Goal: Information Seeking & Learning: Learn about a topic

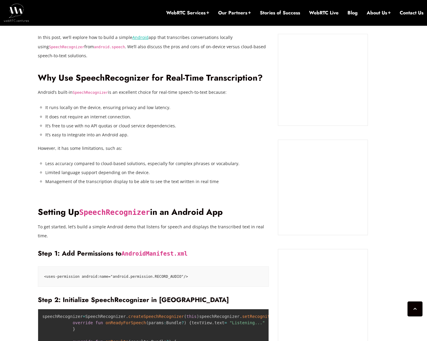
scroll to position [306, 0]
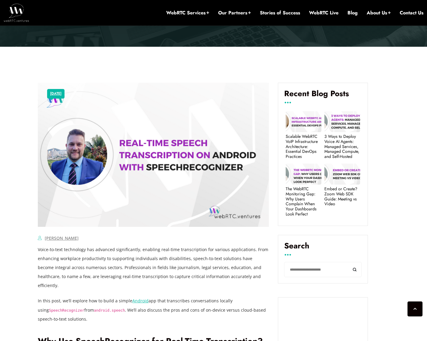
scroll to position [426, 0]
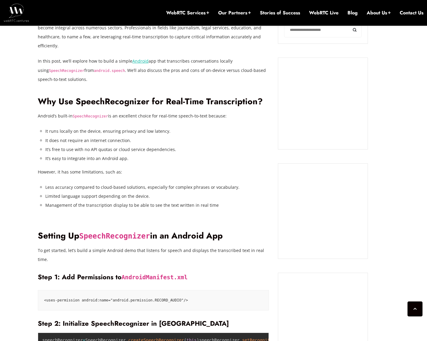
drag, startPoint x: 384, startPoint y: 68, endPoint x: 91, endPoint y: 76, distance: 292.8
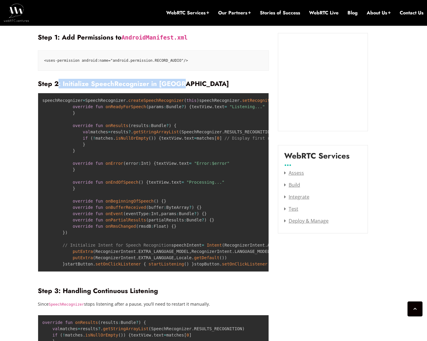
drag, startPoint x: 57, startPoint y: 66, endPoint x: 197, endPoint y: 69, distance: 140.4
click at [197, 80] on h3 "Step 2: Initialize SpeechRecognizer in [GEOGRAPHIC_DATA]" at bounding box center [153, 84] width 231 height 8
drag, startPoint x: 175, startPoint y: 67, endPoint x: 61, endPoint y: 66, distance: 113.6
click at [61, 80] on h3 "Step 2: Initialize SpeechRecognizer in [GEOGRAPHIC_DATA]" at bounding box center [153, 84] width 231 height 8
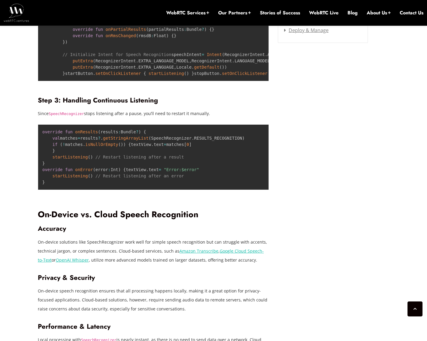
scroll to position [876, 0]
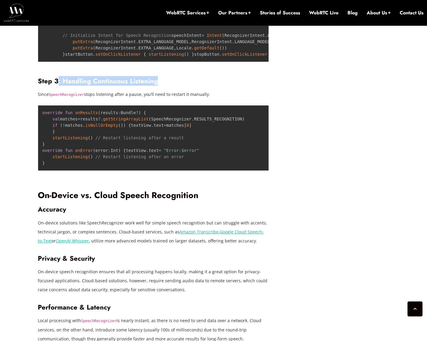
drag, startPoint x: 56, startPoint y: 125, endPoint x: 172, endPoint y: 127, distance: 115.5
click at [172, 85] on h3 "Step 3: Handling Continuous Listening" at bounding box center [153, 81] width 231 height 8
click at [327, 138] on div "March 26, 2025 Dilermando Sikora Comments Off on Real-Time Speech Transcription…" at bounding box center [213, 231] width 358 height 1677
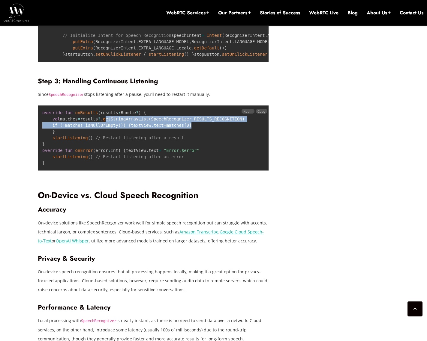
drag, startPoint x: 107, startPoint y: 164, endPoint x: 235, endPoint y: 176, distance: 128.6
click at [233, 171] on pre "override fun onResults ( results : Bundle ? ) { val matches = results ? . getSt…" at bounding box center [153, 138] width 231 height 66
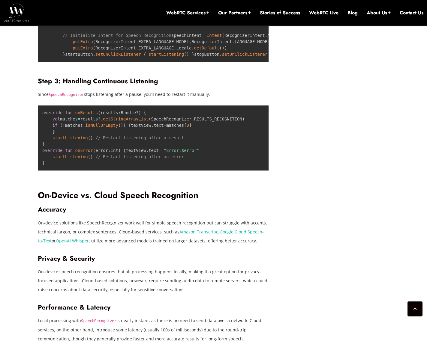
click at [317, 175] on div "March 26, 2025 Dilermando Sikora Comments Off on Real-Time Speech Transcription…" at bounding box center [213, 231] width 358 height 1677
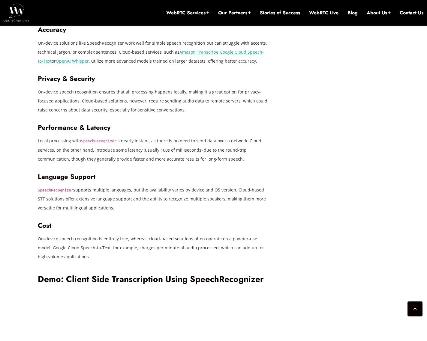
drag, startPoint x: 102, startPoint y: 73, endPoint x: 227, endPoint y: 75, distance: 124.5
click at [207, 21] on h2 "On-Device vs. Cloud Speech Recognition" at bounding box center [153, 15] width 231 height 10
click at [229, 21] on h2 "On-Device vs. Cloud Speech Recognition" at bounding box center [153, 15] width 231 height 10
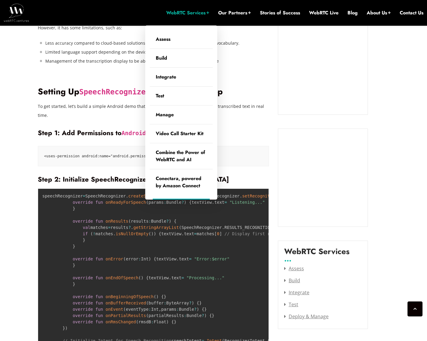
scroll to position [306, 0]
